Goal: Information Seeking & Learning: Learn about a topic

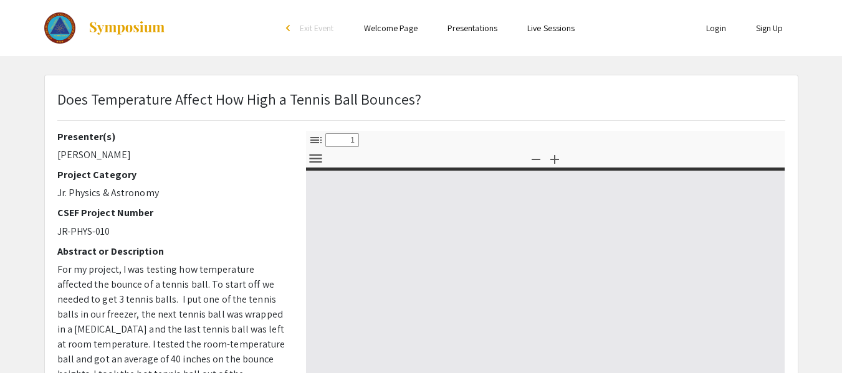
select select "custom"
type input "0"
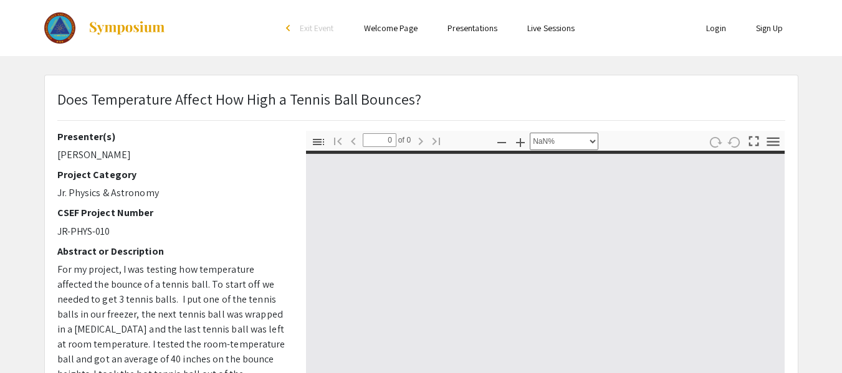
select select "auto"
type input "1"
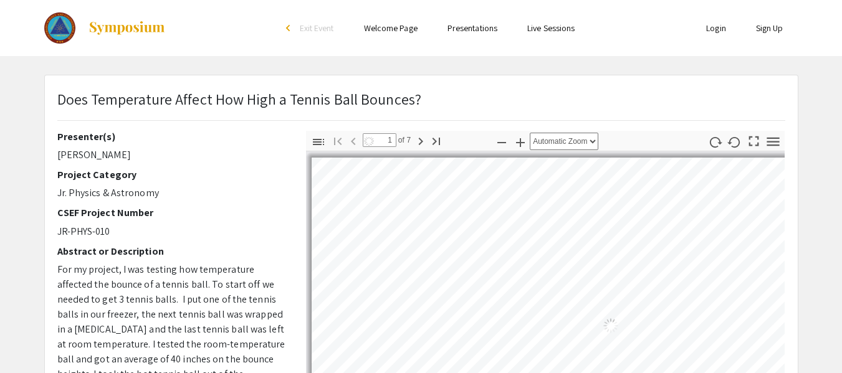
select select "auto"
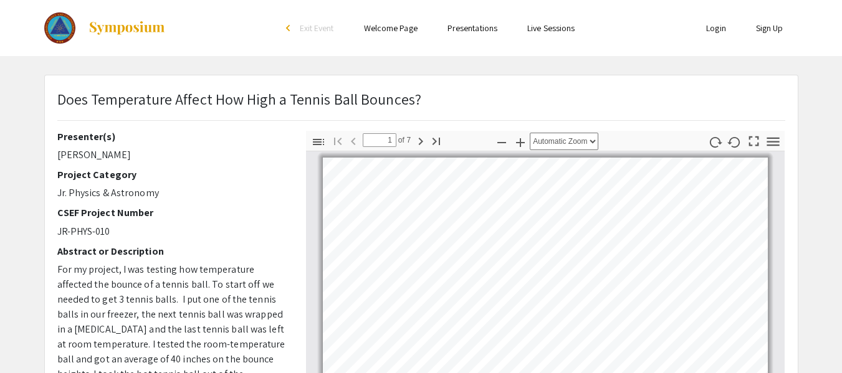
scroll to position [1, 0]
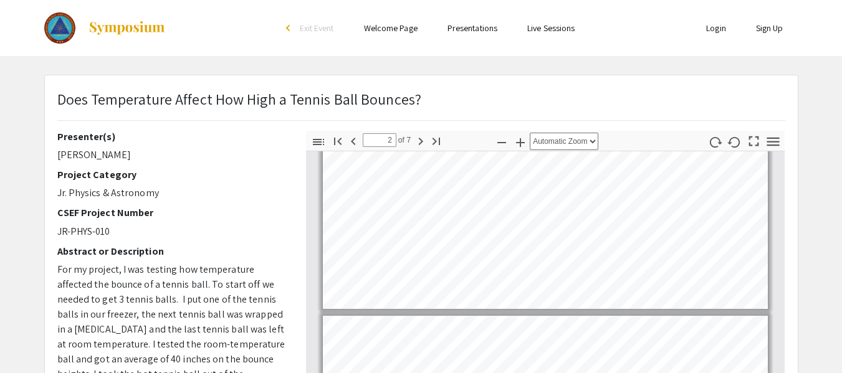
scroll to position [0, 0]
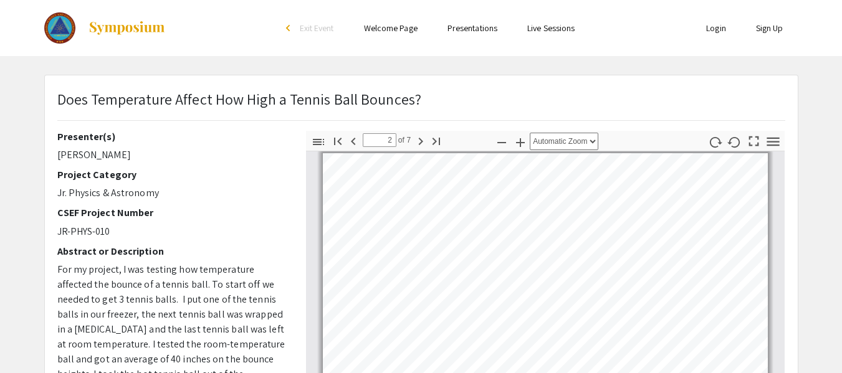
click at [622, 139] on div "Toggle Sidebar Find Go to First Page Previous 2 of 7 Next Go to Last Page Zoom …" at bounding box center [545, 349] width 479 height 436
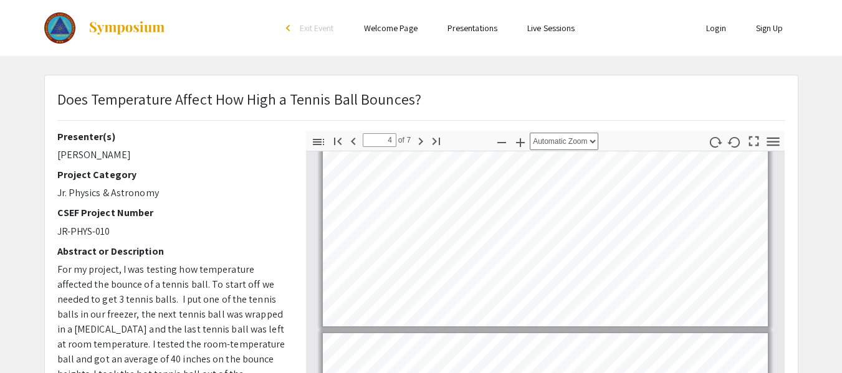
click at [608, 149] on div "Toggle Sidebar Find Go to First Page Previous 4 of 7 Next Go to Last Page Zoom …" at bounding box center [545, 349] width 479 height 436
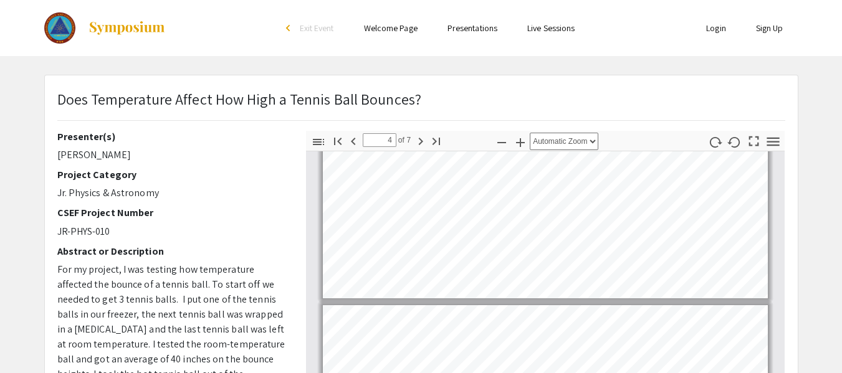
click at [663, 372] on html "Skip navigation arrow_back_ios Exit Event Welcome Page Presentations Live Sessi…" at bounding box center [421, 186] width 842 height 373
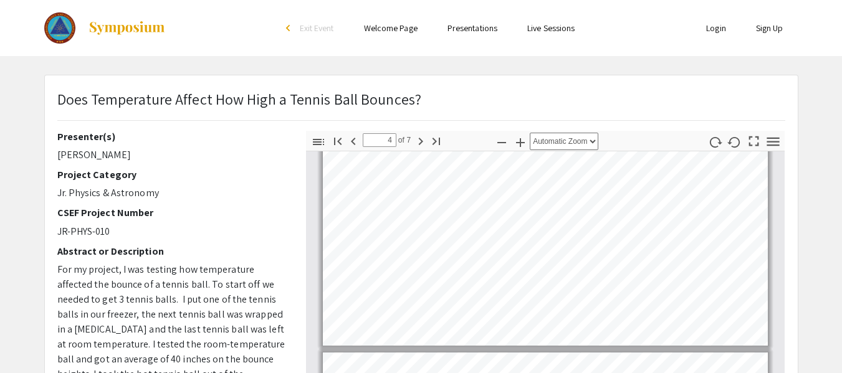
type input "5"
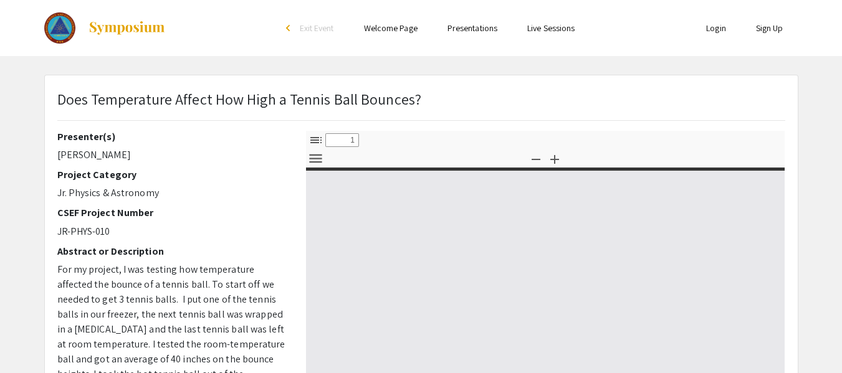
select select "custom"
type input "0"
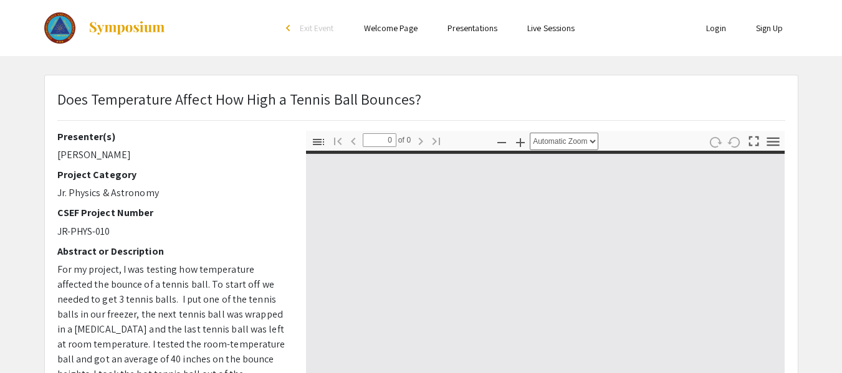
select select "custom"
type input "1"
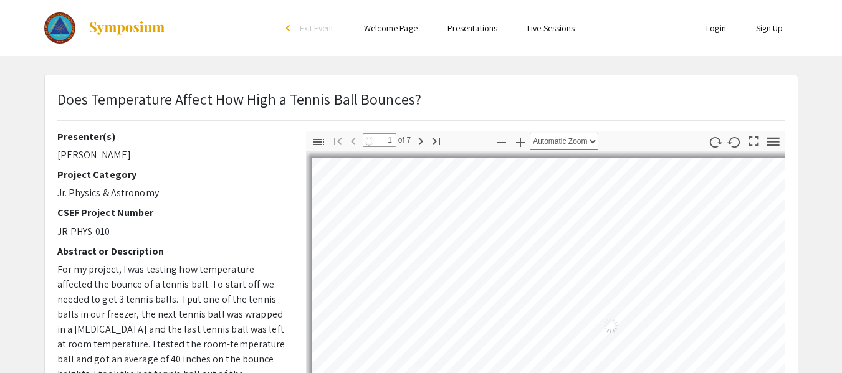
select select "auto"
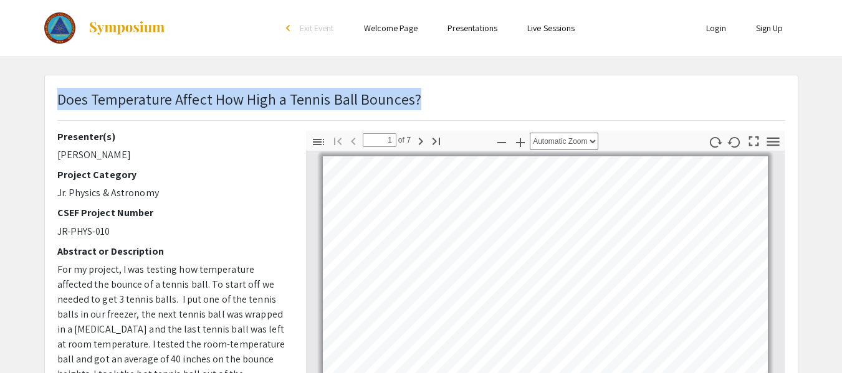
drag, startPoint x: 60, startPoint y: 96, endPoint x: 436, endPoint y: 97, distance: 376.2
click at [436, 97] on div "Does Temperature Affect How High a Tennis Ball Bounces?" at bounding box center [421, 109] width 746 height 43
click at [344, 102] on p "Does Temperature Affect How High a Tennis Ball Bounces?" at bounding box center [239, 99] width 364 height 22
drag, startPoint x: 59, startPoint y: 99, endPoint x: 452, endPoint y: 105, distance: 393.1
click at [452, 105] on div "Does Temperature Affect How High a Tennis Ball Bounces?" at bounding box center [421, 109] width 746 height 43
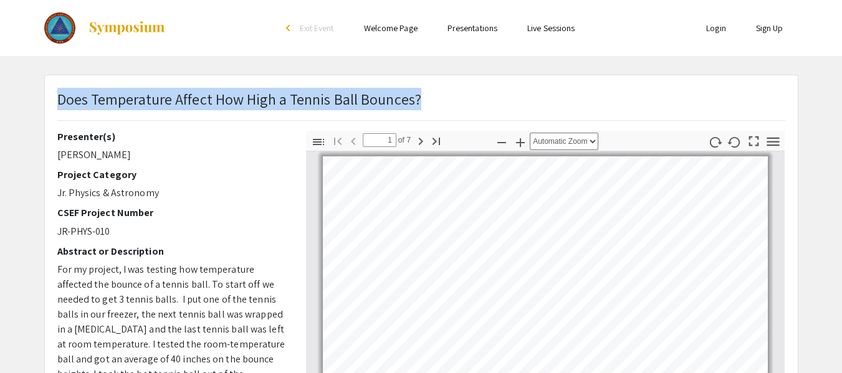
copy p "Does Temperature Affect How High a Tennis Ball Bounces?"
